Goal: Information Seeking & Learning: Find specific fact

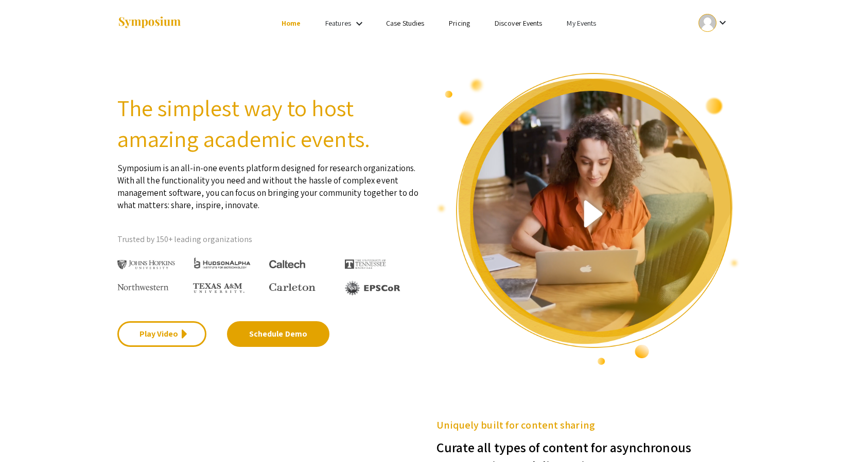
click at [575, 30] on ul "keyboard_arrow_down" at bounding box center [636, 23] width 205 height 46
click at [578, 25] on link "My Events" at bounding box center [580, 23] width 29 height 9
click at [584, 49] on button "Events I've organized" at bounding box center [598, 45] width 88 height 25
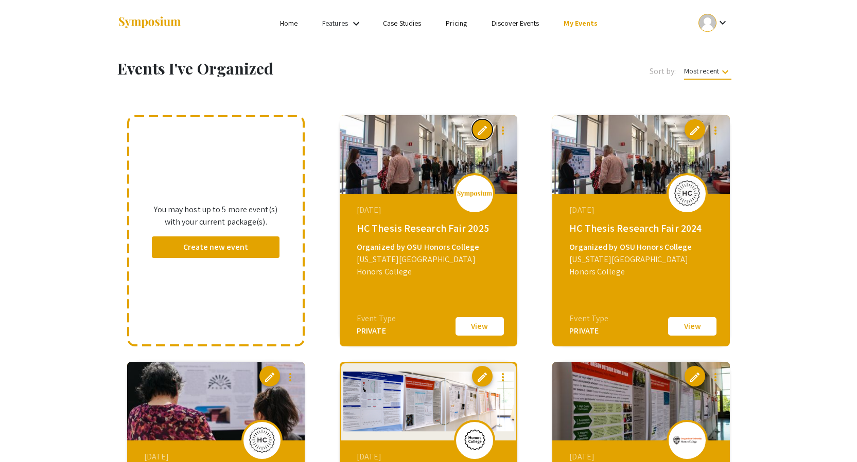
click at [477, 128] on span "edit" at bounding box center [482, 130] width 12 height 12
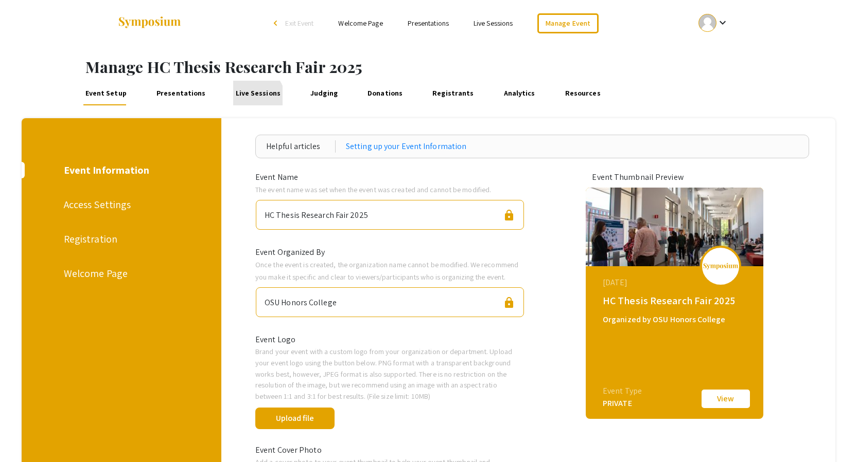
click at [249, 97] on link "Live Sessions" at bounding box center [257, 93] width 49 height 25
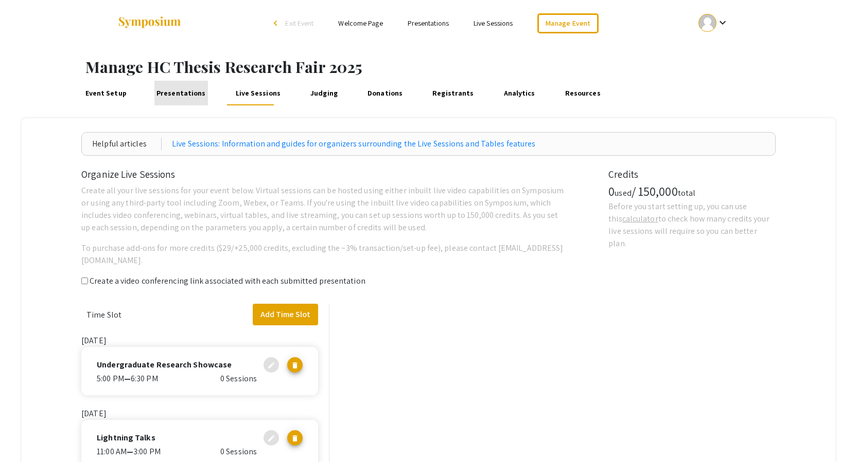
click at [195, 95] on link "Presentations" at bounding box center [181, 93] width 54 height 25
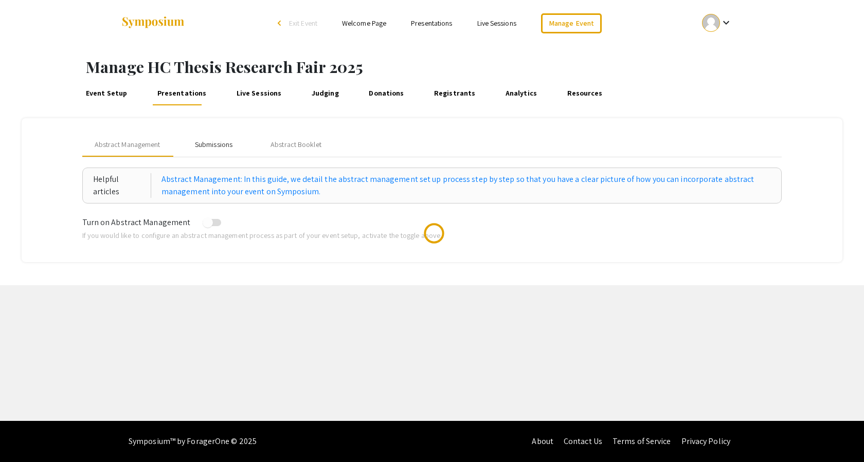
click at [220, 141] on div "Submissions" at bounding box center [214, 144] width 38 height 11
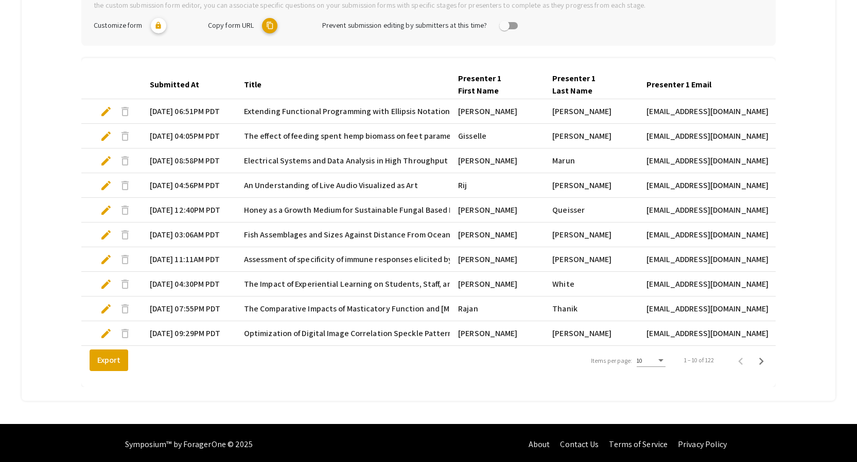
scroll to position [265, 0]
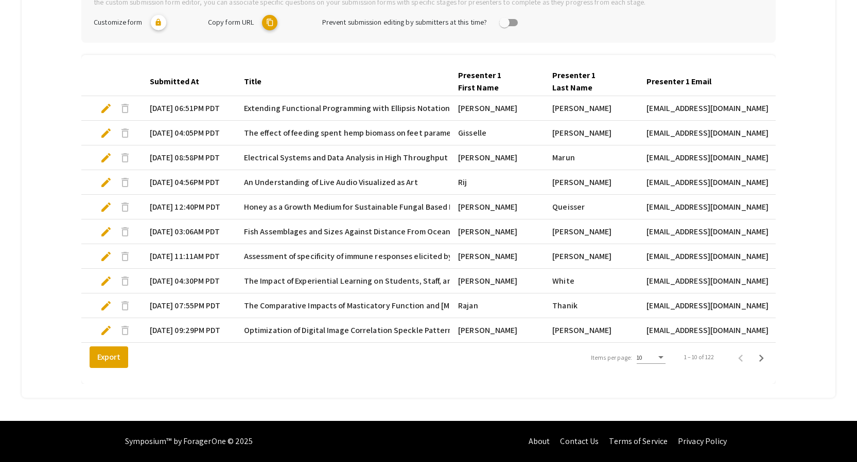
click at [654, 355] on div "10" at bounding box center [646, 357] width 20 height 7
click at [655, 382] on span "25" at bounding box center [656, 376] width 29 height 19
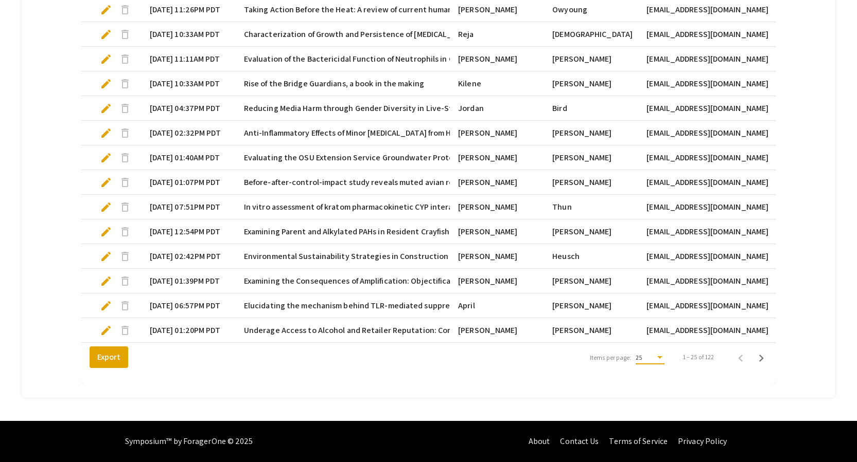
scroll to position [636, 0]
click at [763, 359] on icon "Next page" at bounding box center [761, 358] width 14 height 14
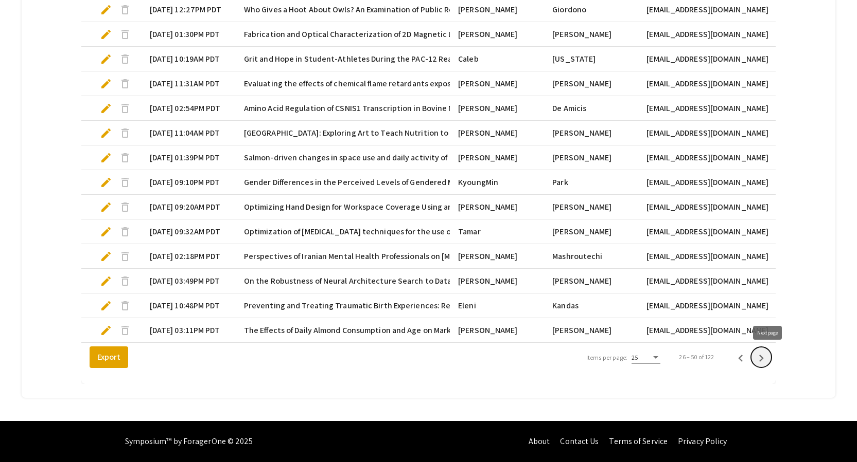
click at [764, 360] on icon "Next page" at bounding box center [761, 358] width 14 height 14
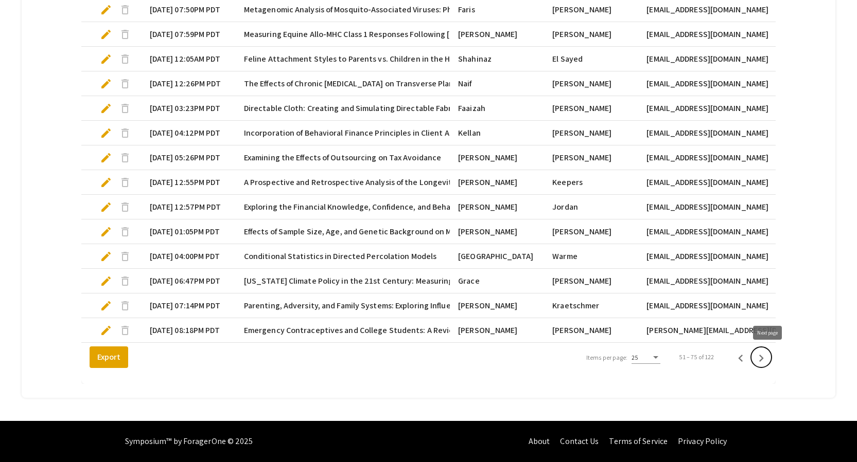
click at [764, 360] on icon "Next page" at bounding box center [761, 358] width 14 height 14
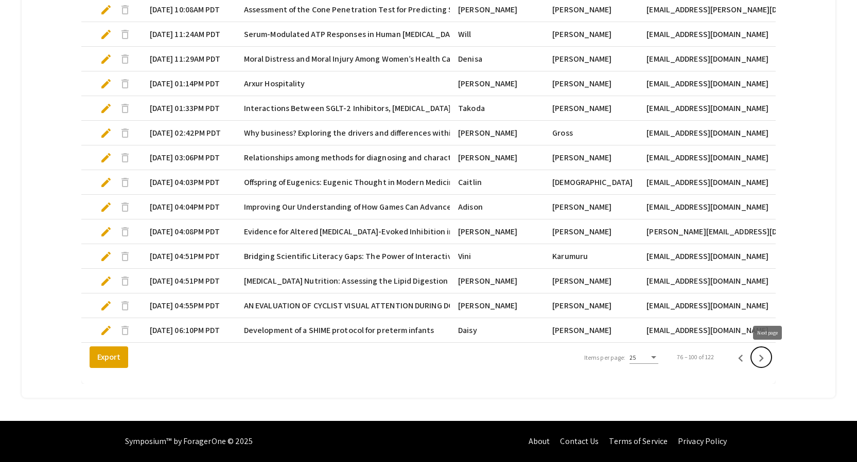
click at [764, 360] on icon "Next page" at bounding box center [761, 358] width 14 height 14
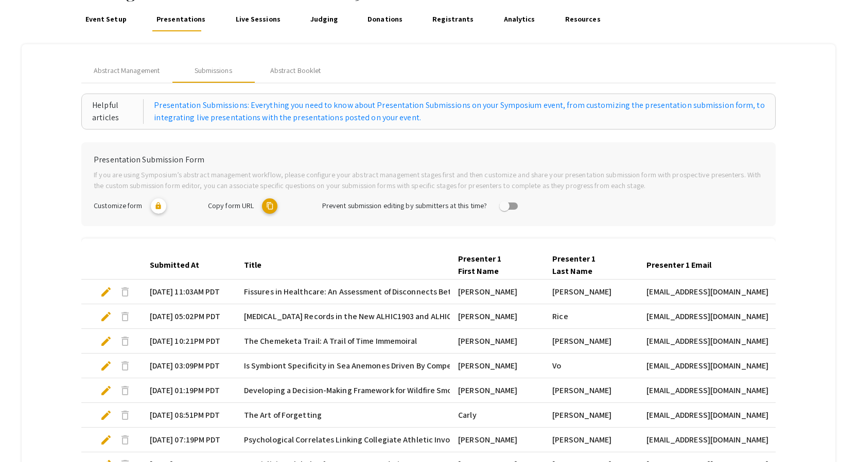
scroll to position [0, 0]
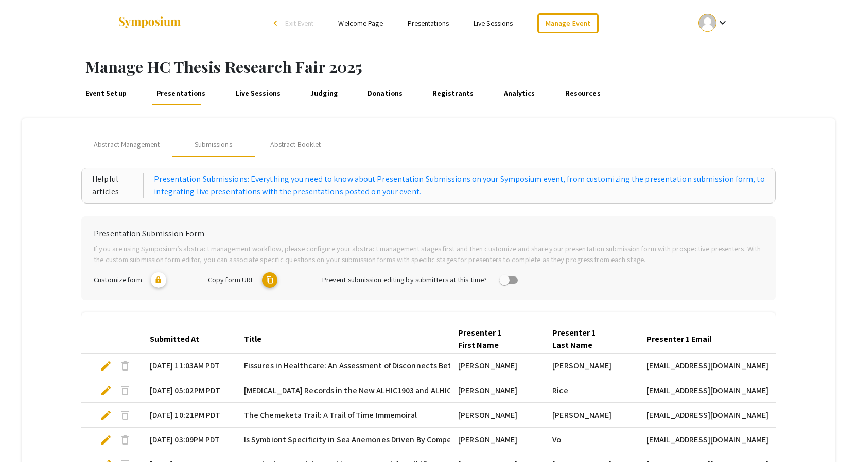
click at [316, 25] on li "arrow_back_ios Exit Event" at bounding box center [295, 23] width 59 height 12
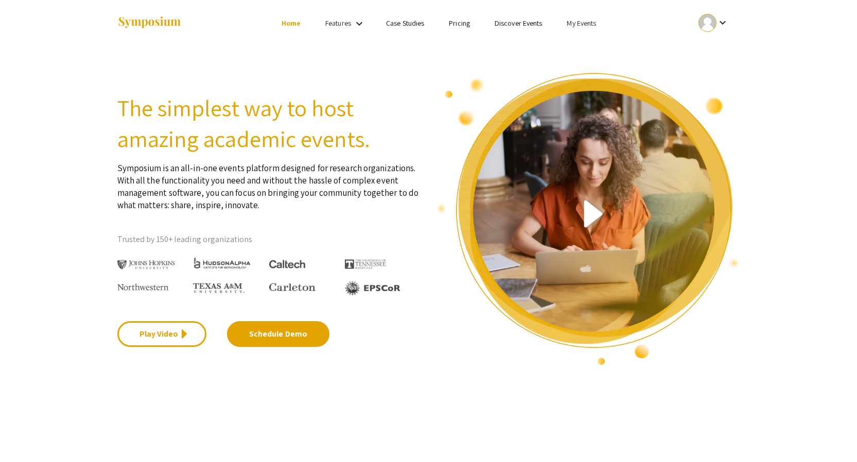
click at [578, 23] on link "My Events" at bounding box center [580, 23] width 29 height 9
click at [585, 52] on button "Events I've organized" at bounding box center [598, 45] width 88 height 25
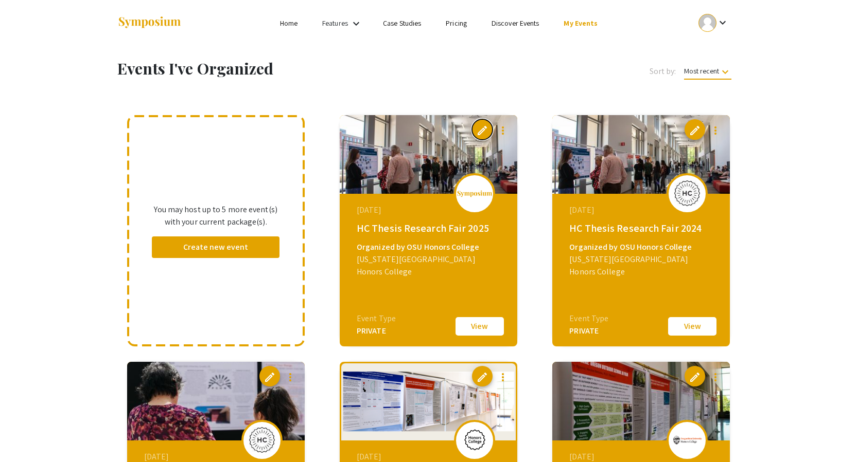
click at [477, 131] on span "edit" at bounding box center [482, 130] width 12 height 12
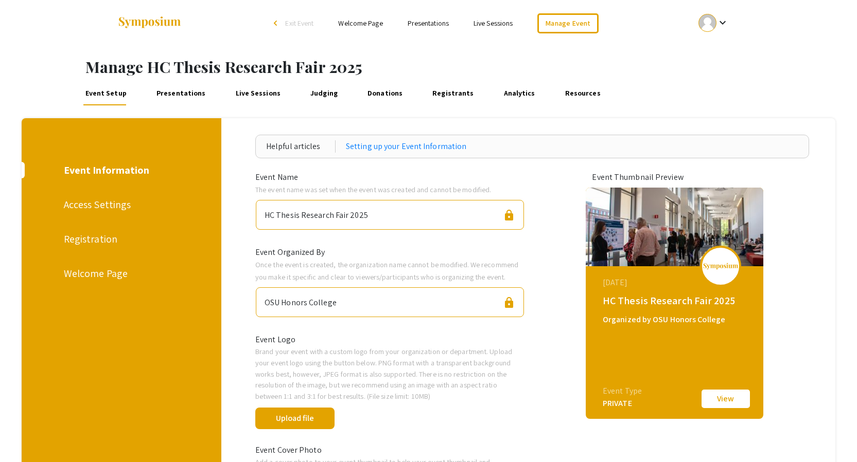
click at [252, 100] on link "Live Sessions" at bounding box center [257, 93] width 49 height 25
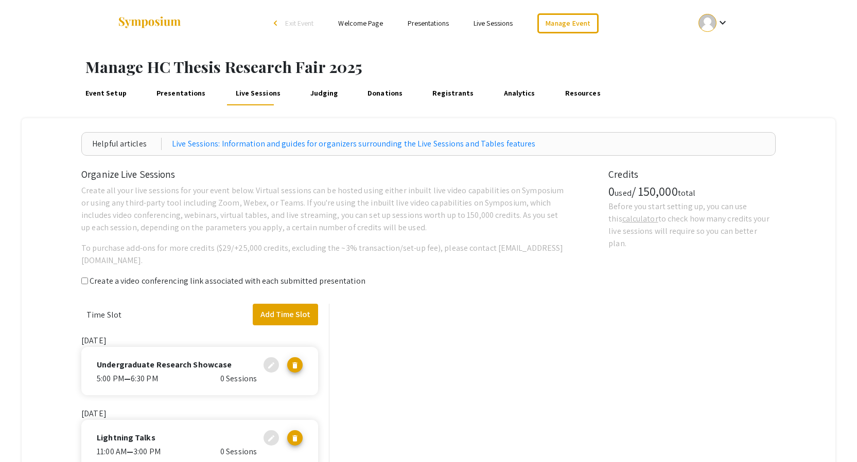
click at [190, 95] on link "Presentations" at bounding box center [181, 93] width 54 height 25
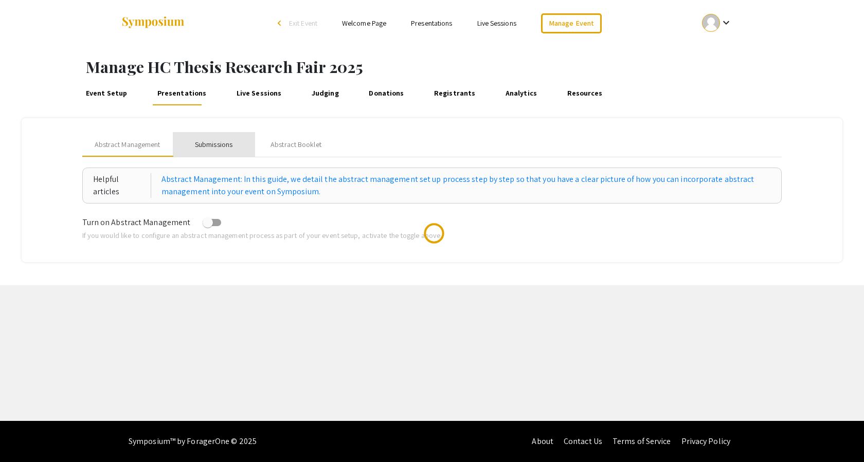
click at [219, 147] on div "Submissions" at bounding box center [214, 144] width 38 height 11
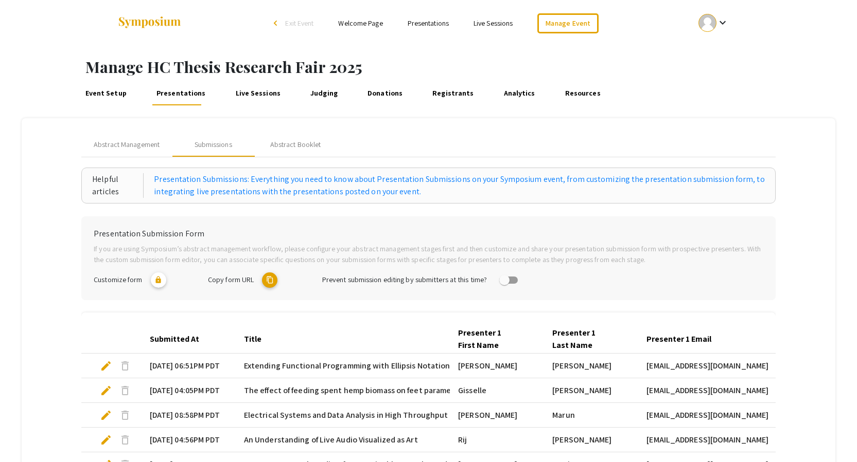
click at [411, 21] on link "Presentations" at bounding box center [427, 23] width 41 height 9
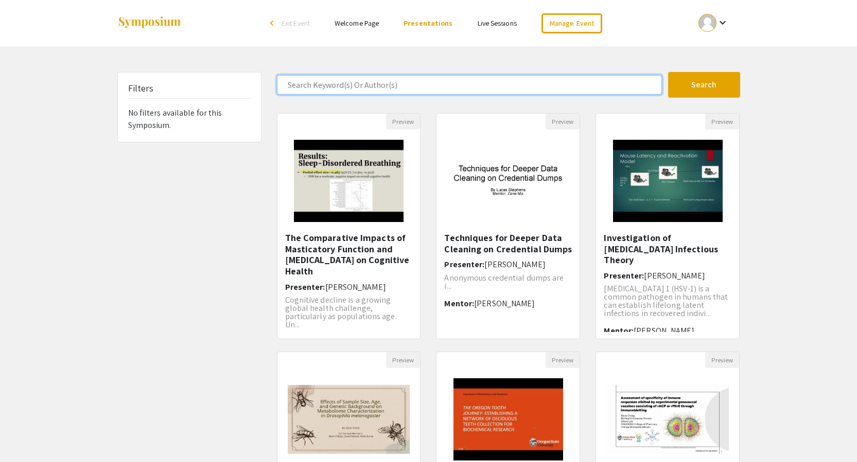
click at [371, 82] on input "Search Keyword(s) Or Author(s)" at bounding box center [469, 85] width 385 height 20
click at [668, 72] on button "Search" at bounding box center [704, 85] width 72 height 26
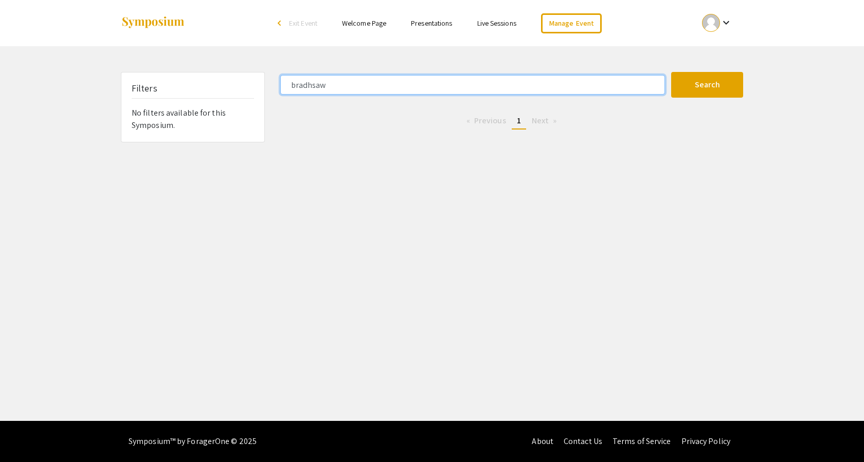
click at [349, 89] on input "bradhsaw" at bounding box center [472, 85] width 385 height 20
type input "[PERSON_NAME]"
click at [671, 72] on button "Search" at bounding box center [707, 85] width 72 height 26
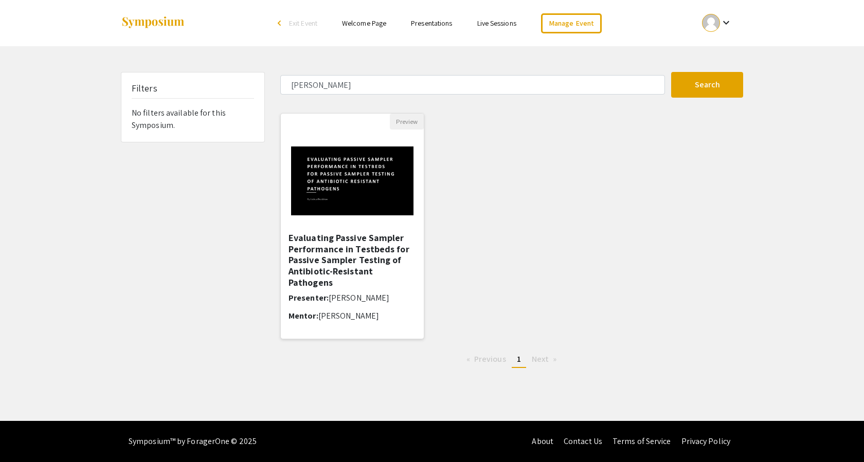
click at [348, 211] on img at bounding box center [352, 181] width 143 height 90
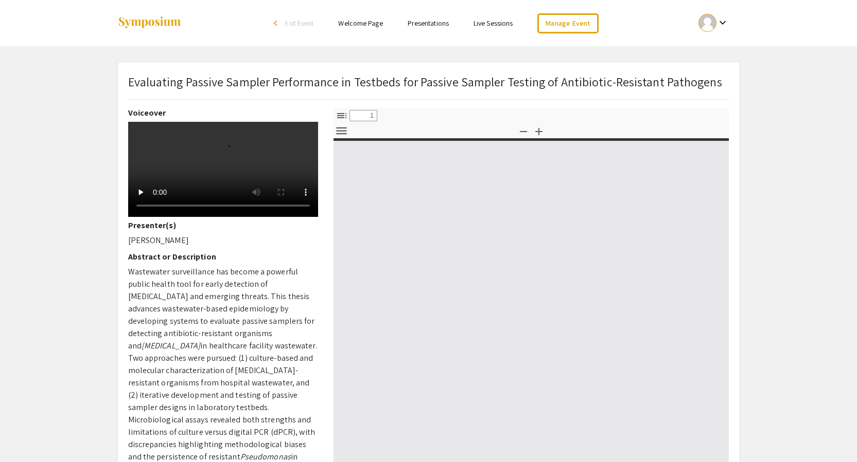
select select "custom"
type input "0"
select select "custom"
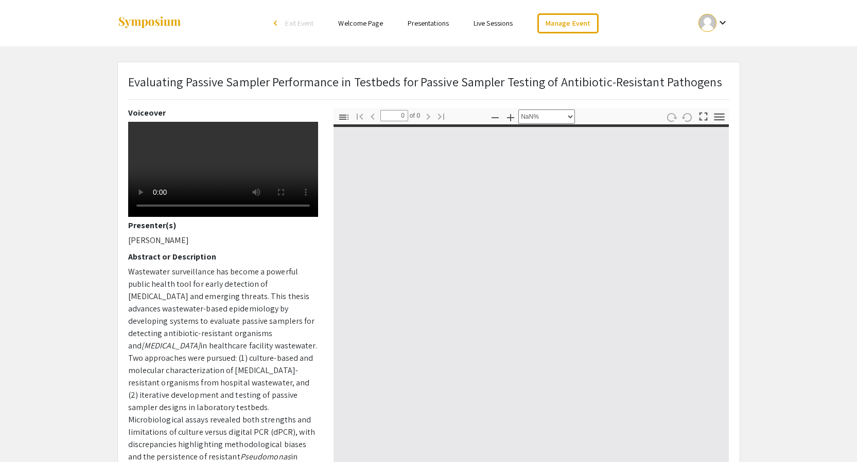
type input "1"
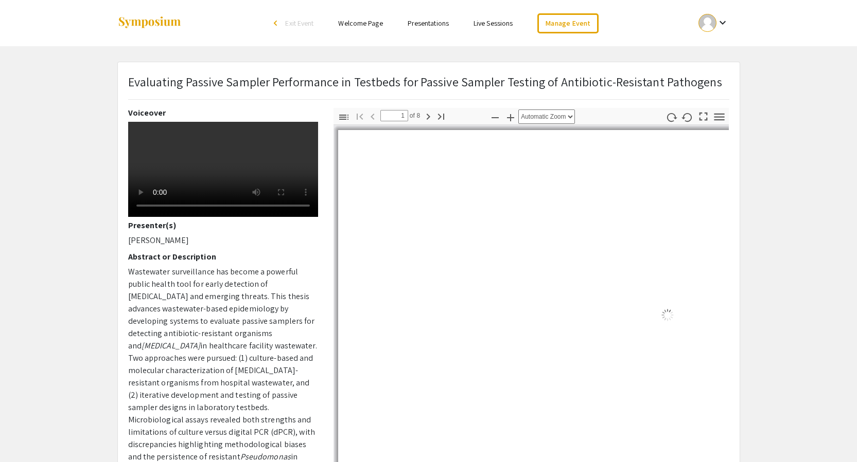
select select "auto"
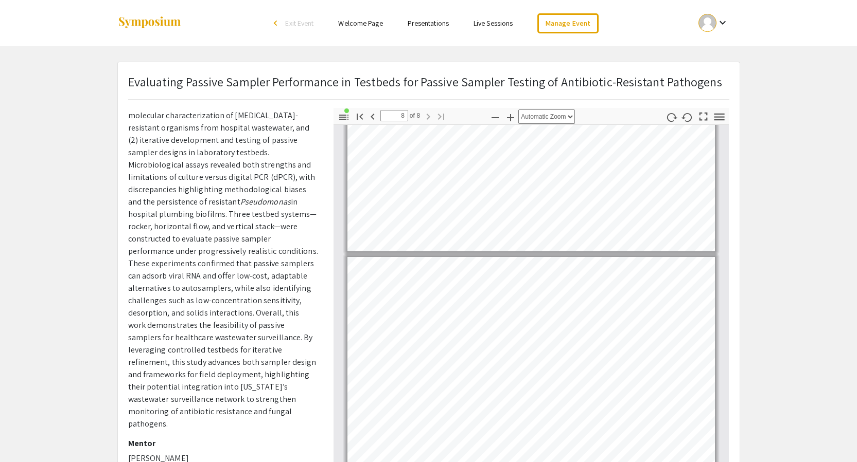
scroll to position [176, 0]
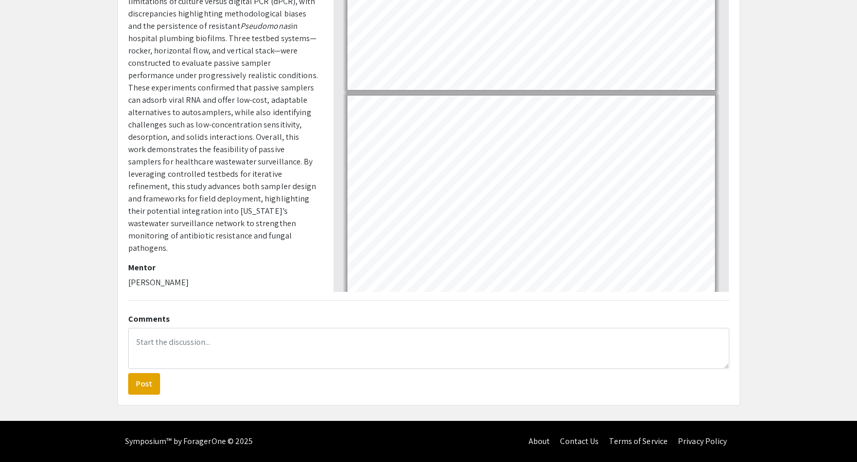
type input "1"
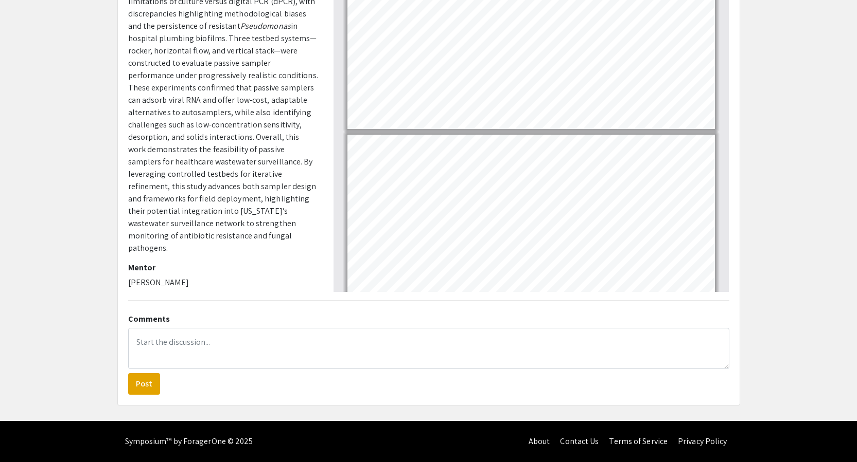
scroll to position [0, 0]
